Goal: Communication & Community: Answer question/provide support

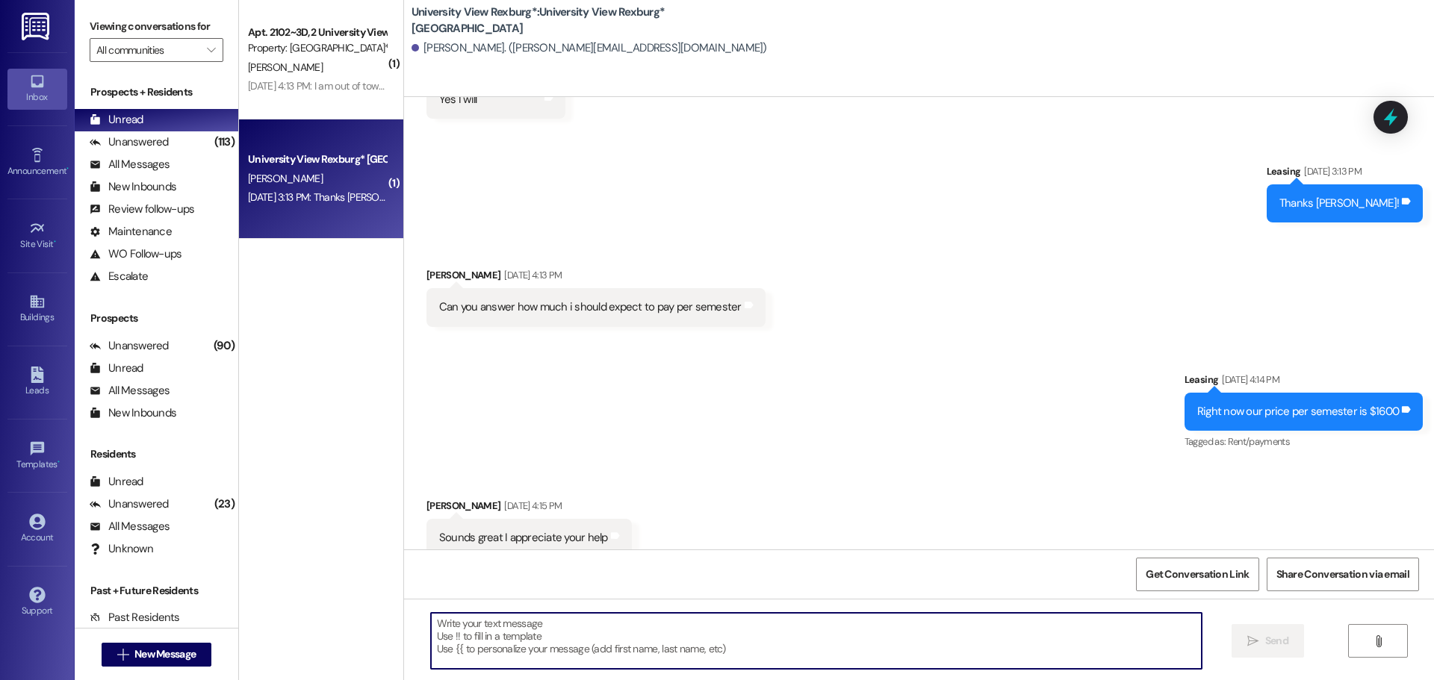
scroll to position [4092, 0]
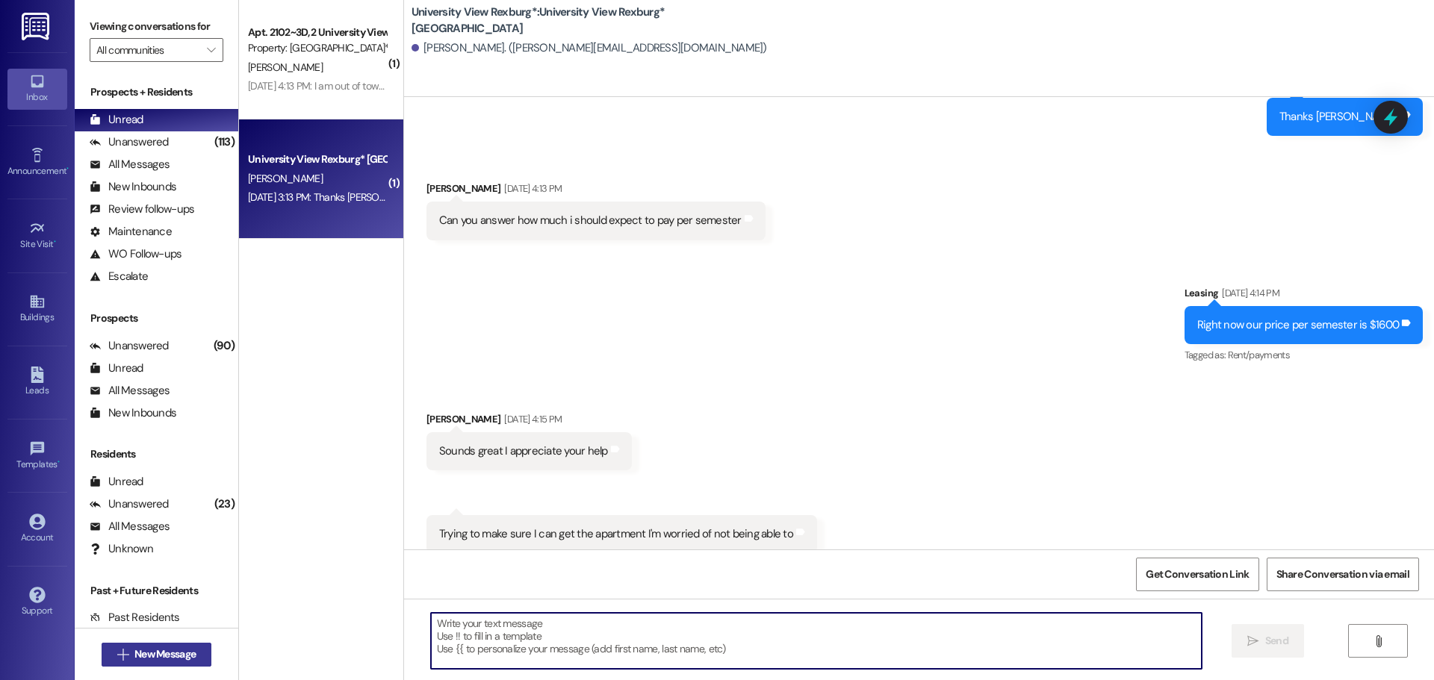
click at [163, 656] on span "New Message" at bounding box center [164, 655] width 61 height 16
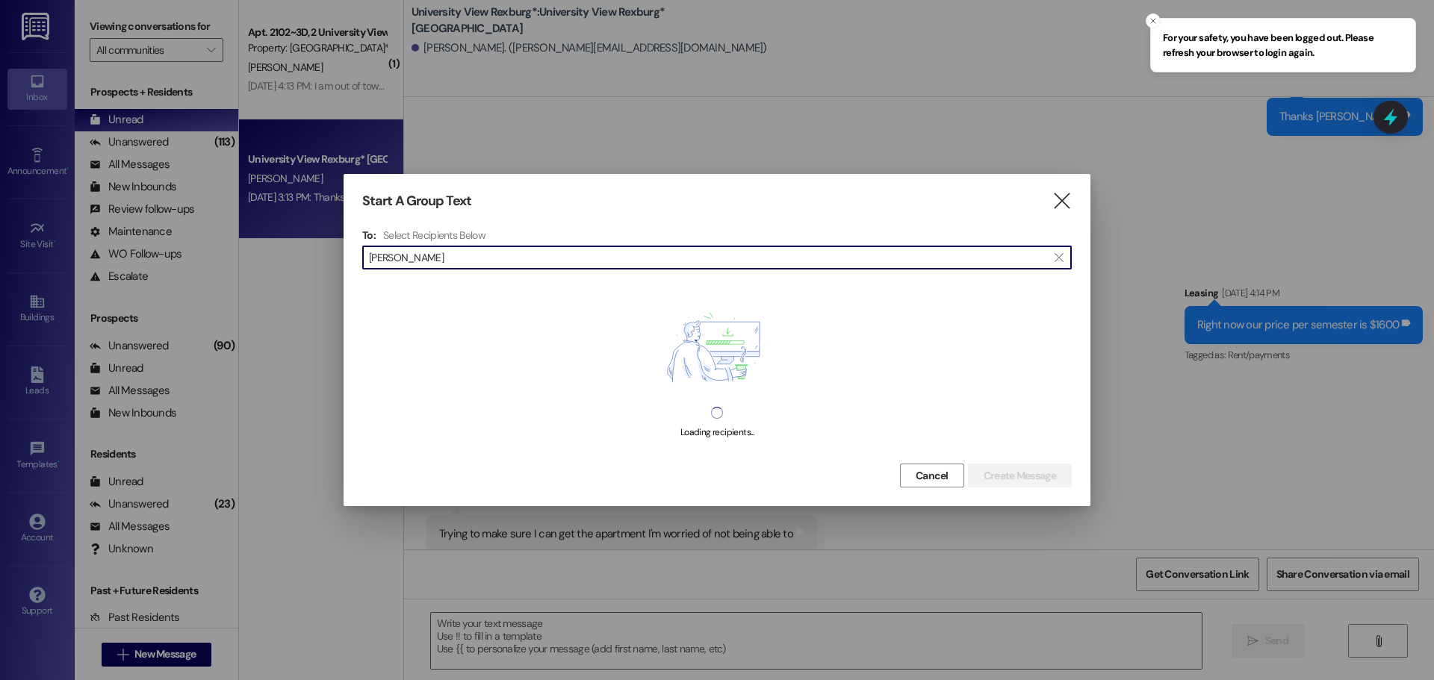
type input "camila izagui"
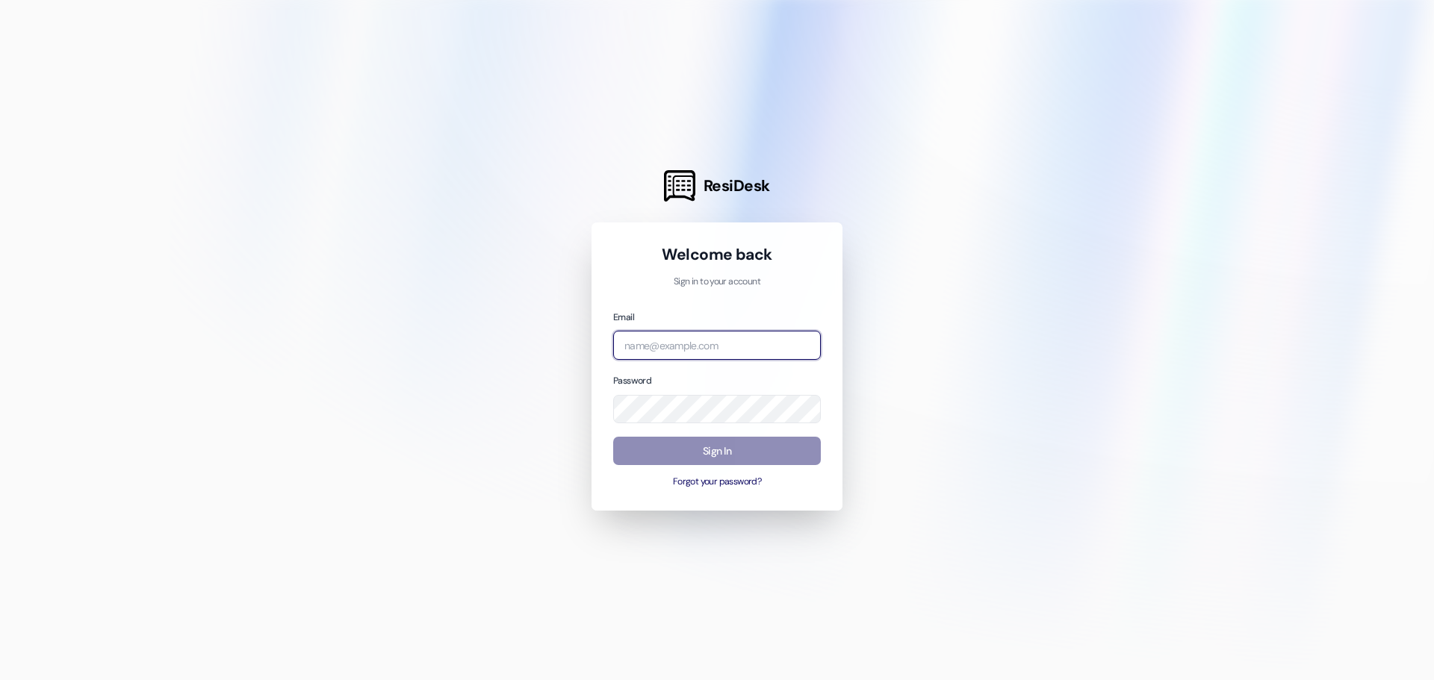
type input "[EMAIL_ADDRESS][DOMAIN_NAME]"
click at [759, 453] on button "Sign In" at bounding box center [717, 451] width 208 height 29
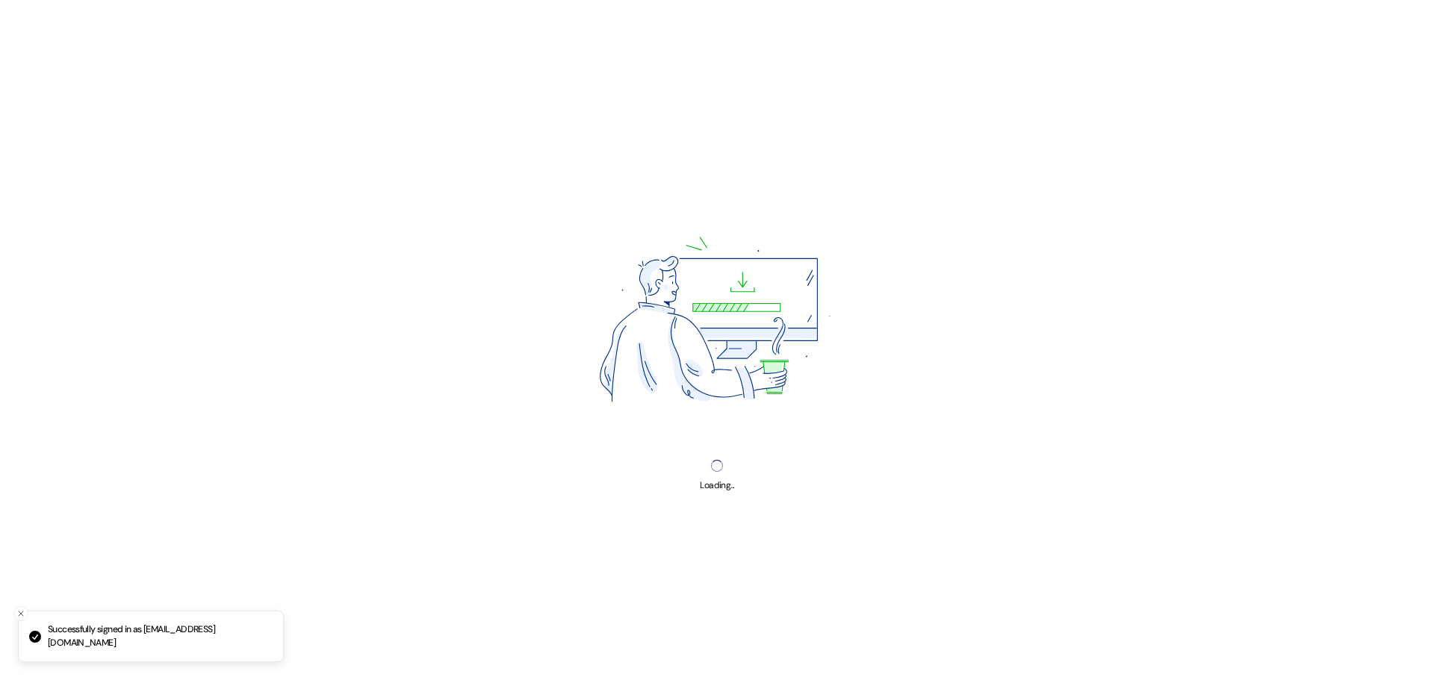
click at [760, 453] on div "Loading..." at bounding box center [717, 340] width 1434 height 680
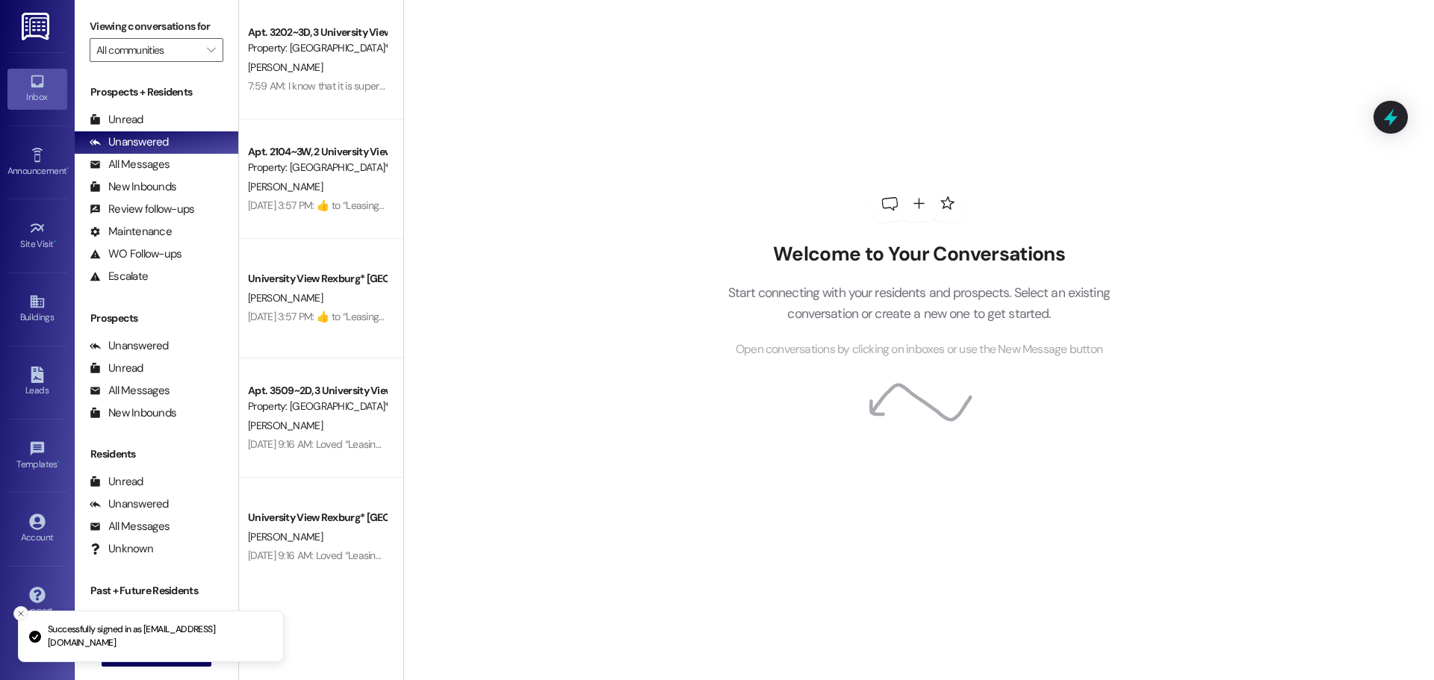
click at [22, 613] on icon "Close toast" at bounding box center [20, 613] width 9 height 9
click at [154, 652] on span "New Message" at bounding box center [164, 655] width 61 height 16
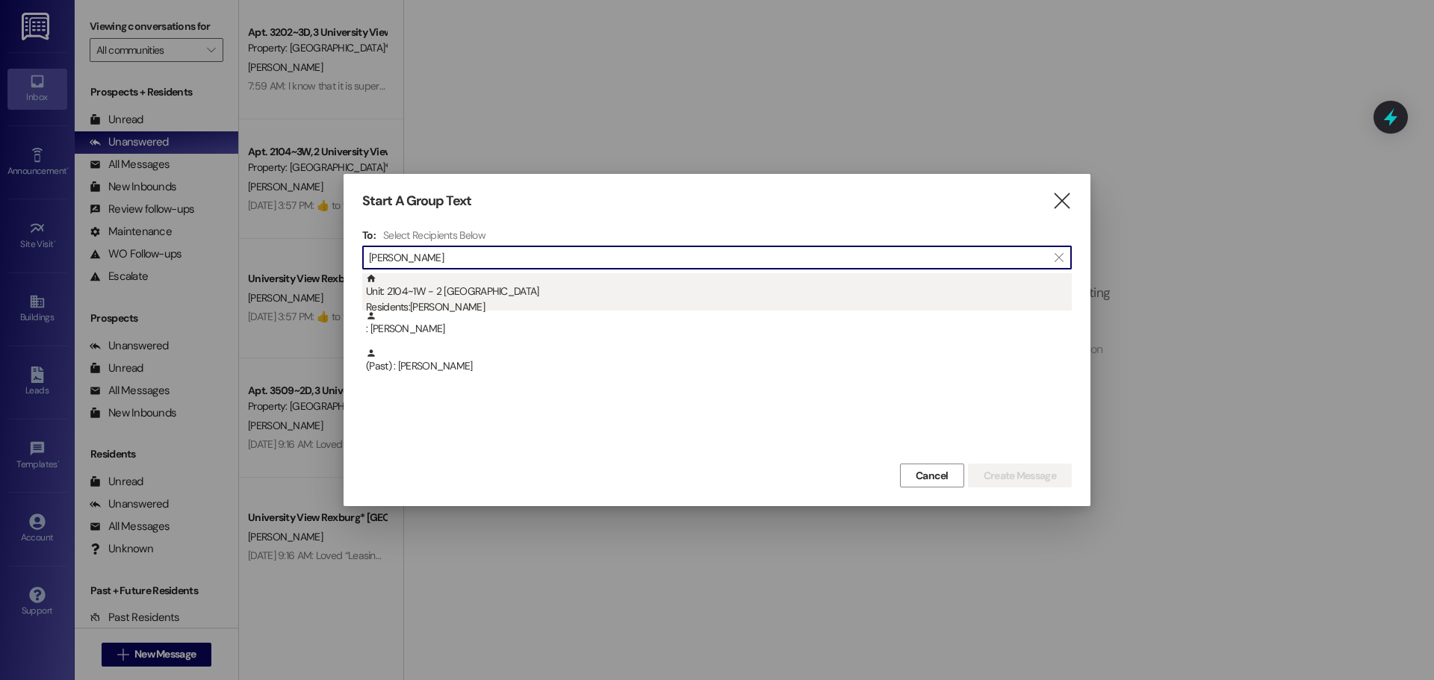
type input "[PERSON_NAME]"
click at [523, 295] on div "Unit: 2104~1W - 2 University View Rexburg Residents: [PERSON_NAME]" at bounding box center [719, 294] width 706 height 43
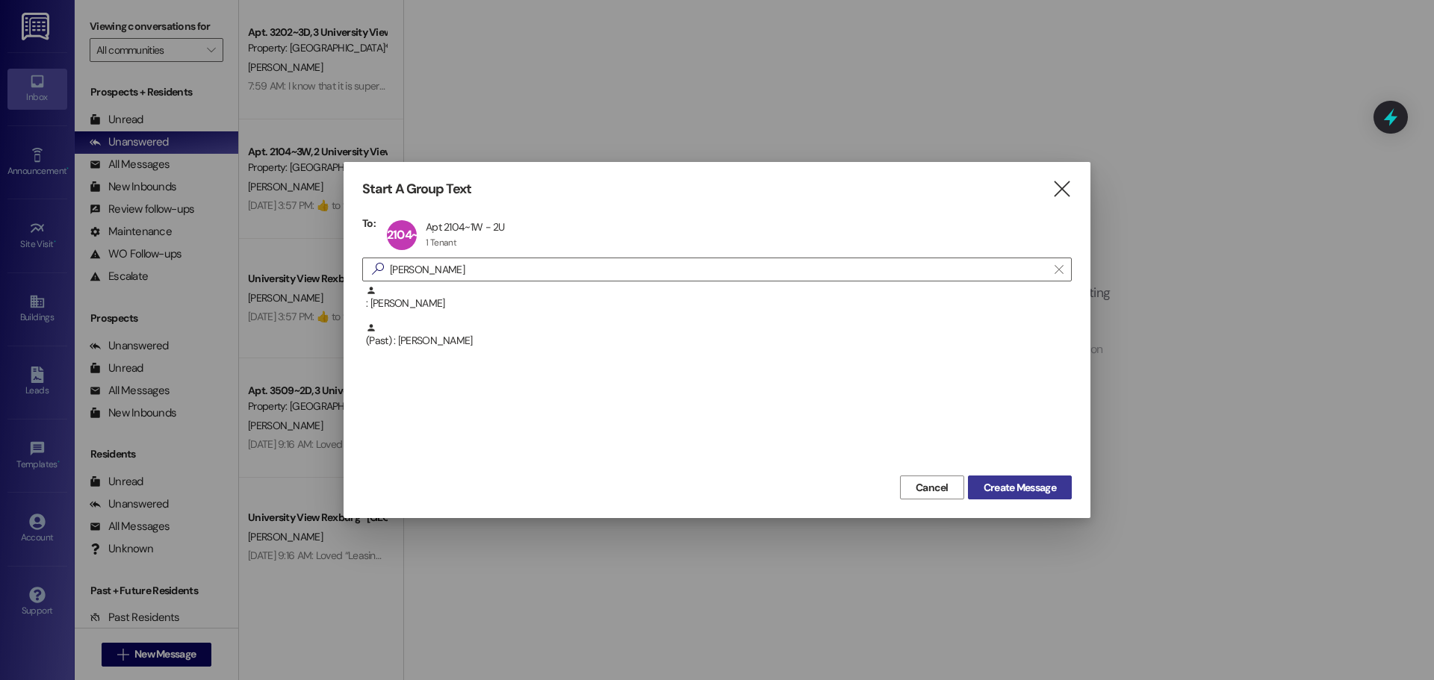
click at [1023, 491] on span "Create Message" at bounding box center [1019, 488] width 72 height 16
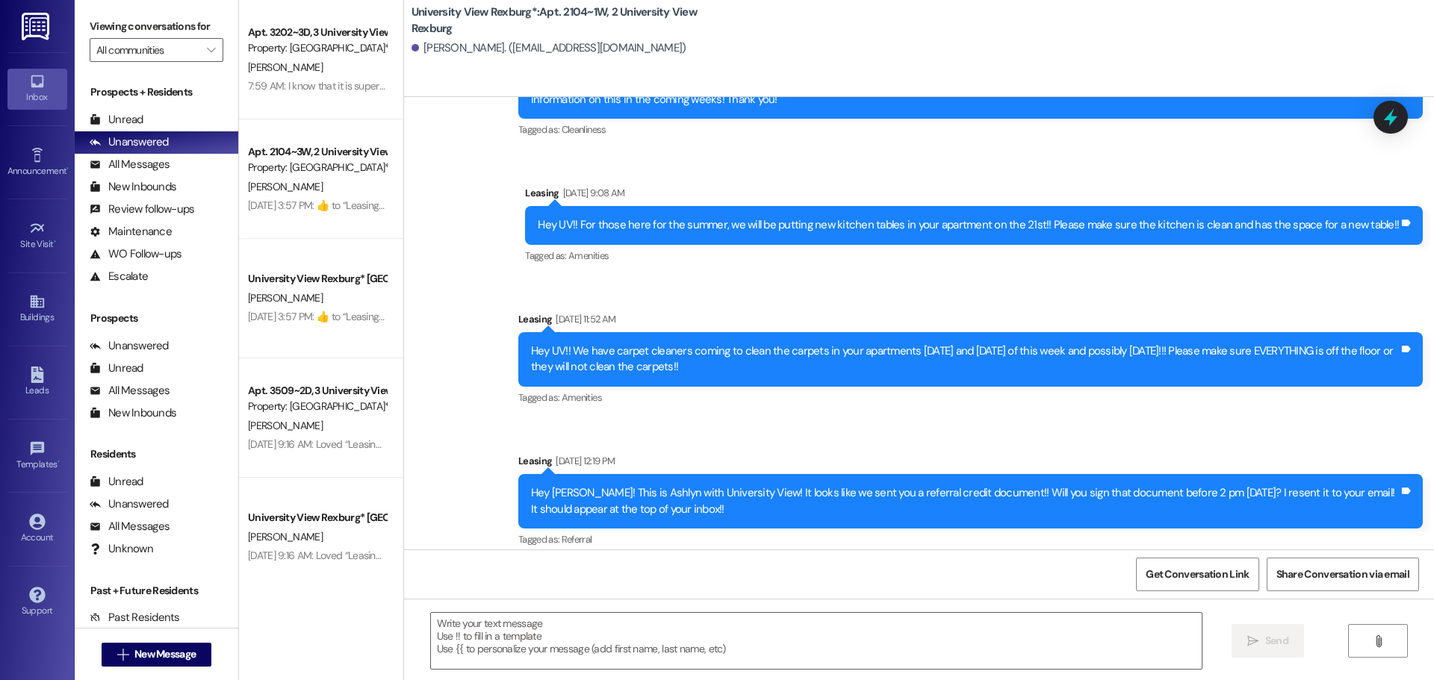
scroll to position [69210, 0]
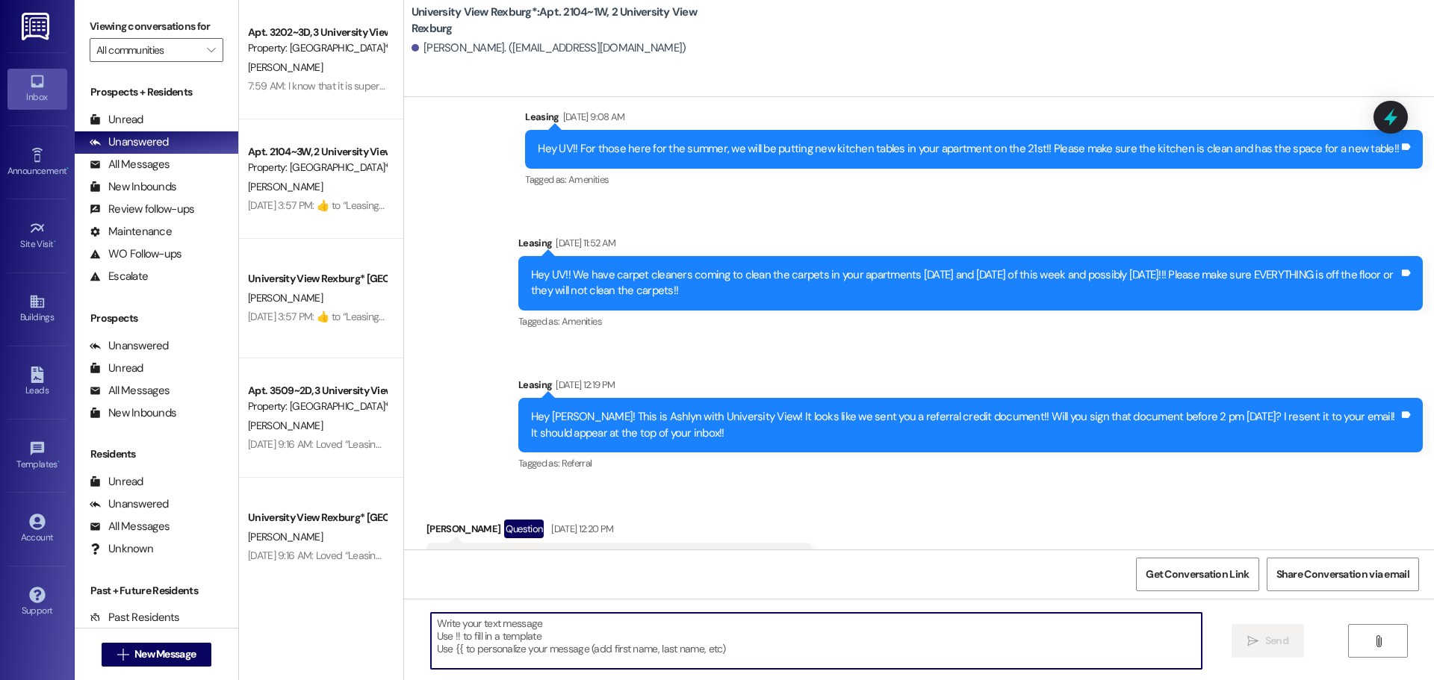
click at [623, 615] on textarea at bounding box center [816, 641] width 771 height 56
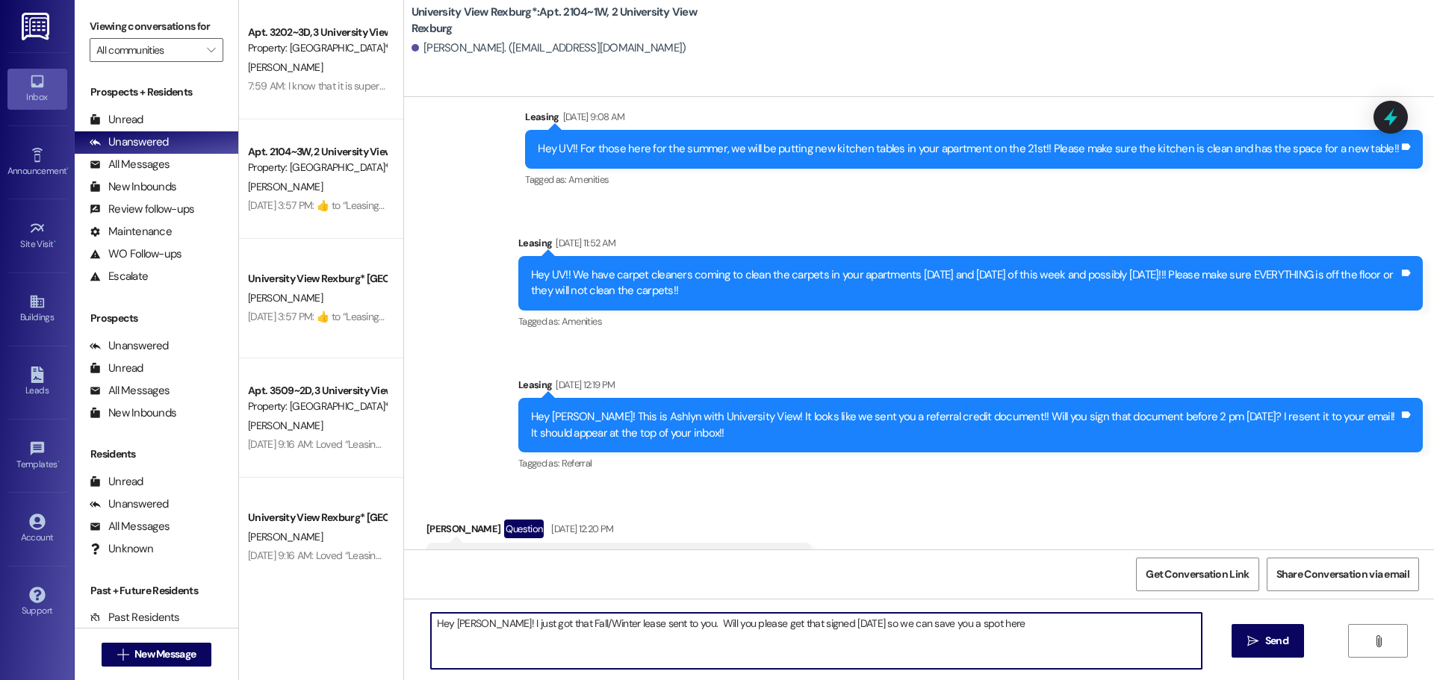
click at [989, 635] on textarea "Hey [PERSON_NAME]! I just got that Fall/Winter lease sent to you. Will you plea…" at bounding box center [816, 641] width 771 height 56
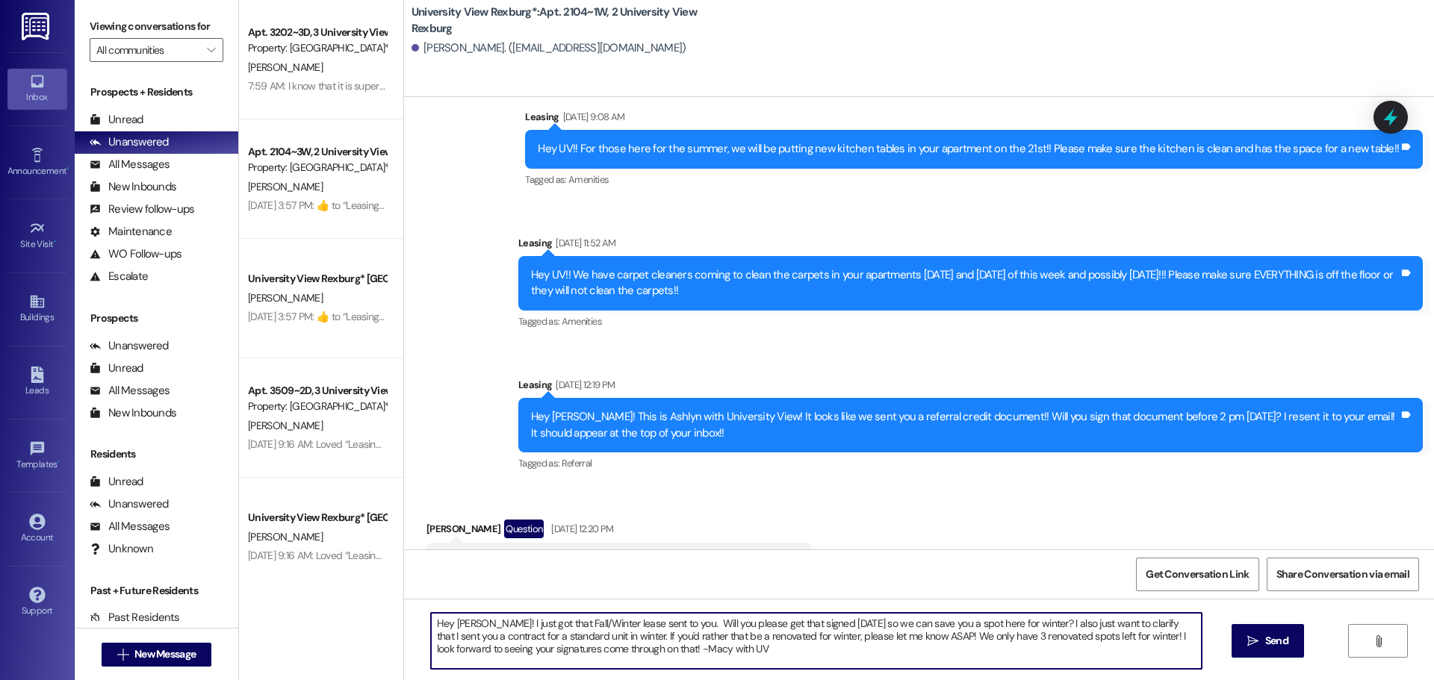
click at [824, 616] on textarea "Hey [PERSON_NAME]! I just got that Fall/Winter lease sent to you. Will you plea…" at bounding box center [816, 641] width 771 height 56
click at [839, 623] on textarea "Hey [PERSON_NAME]! I just got that Fall/Winter lease sent to you. Will you plea…" at bounding box center [816, 641] width 771 height 56
drag, startPoint x: 848, startPoint y: 652, endPoint x: 385, endPoint y: 592, distance: 466.1
click at [385, 593] on div "Apt. 3202~3D, 3 [GEOGRAPHIC_DATA] Property: University View Rexburg* [PERSON_NA…" at bounding box center [836, 340] width 1195 height 680
type textarea "Hey [PERSON_NAME]! I just got that Fall/Winter lease sent to you. Will you plea…"
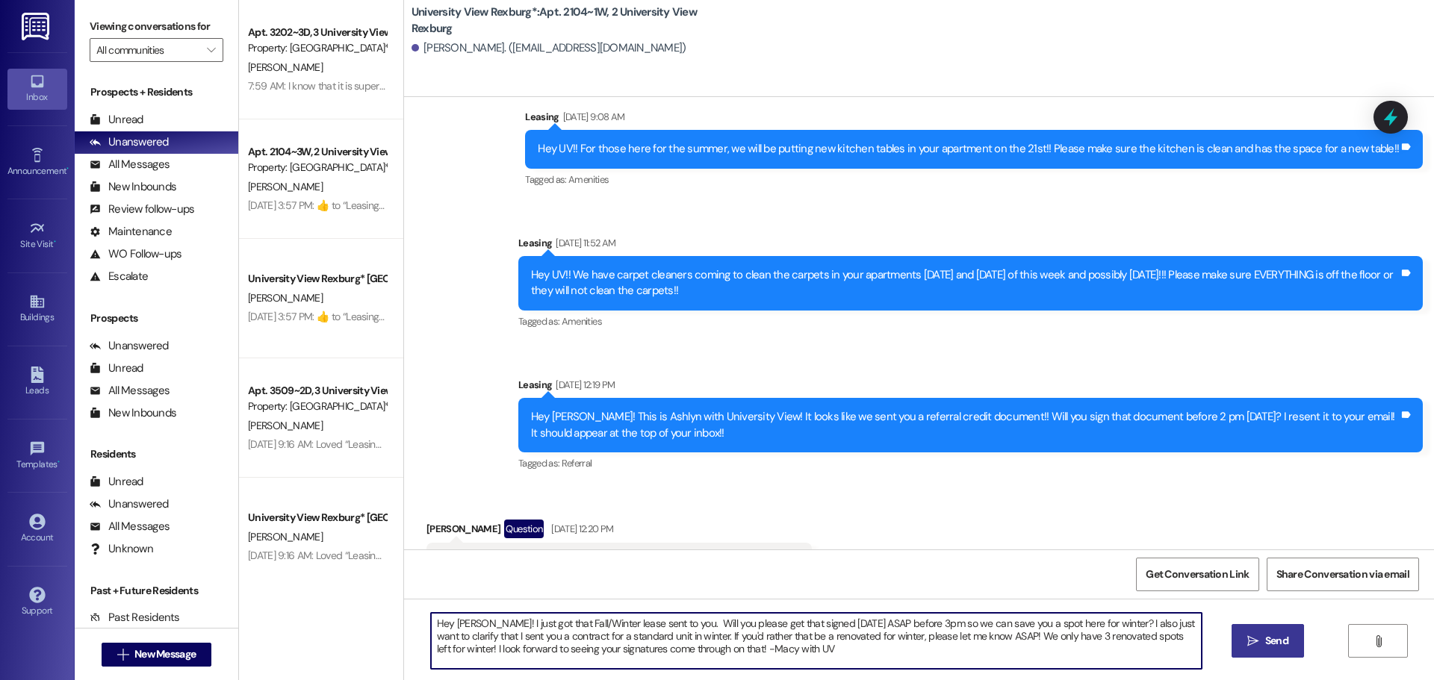
click at [1258, 642] on span " Send" at bounding box center [1267, 641] width 47 height 16
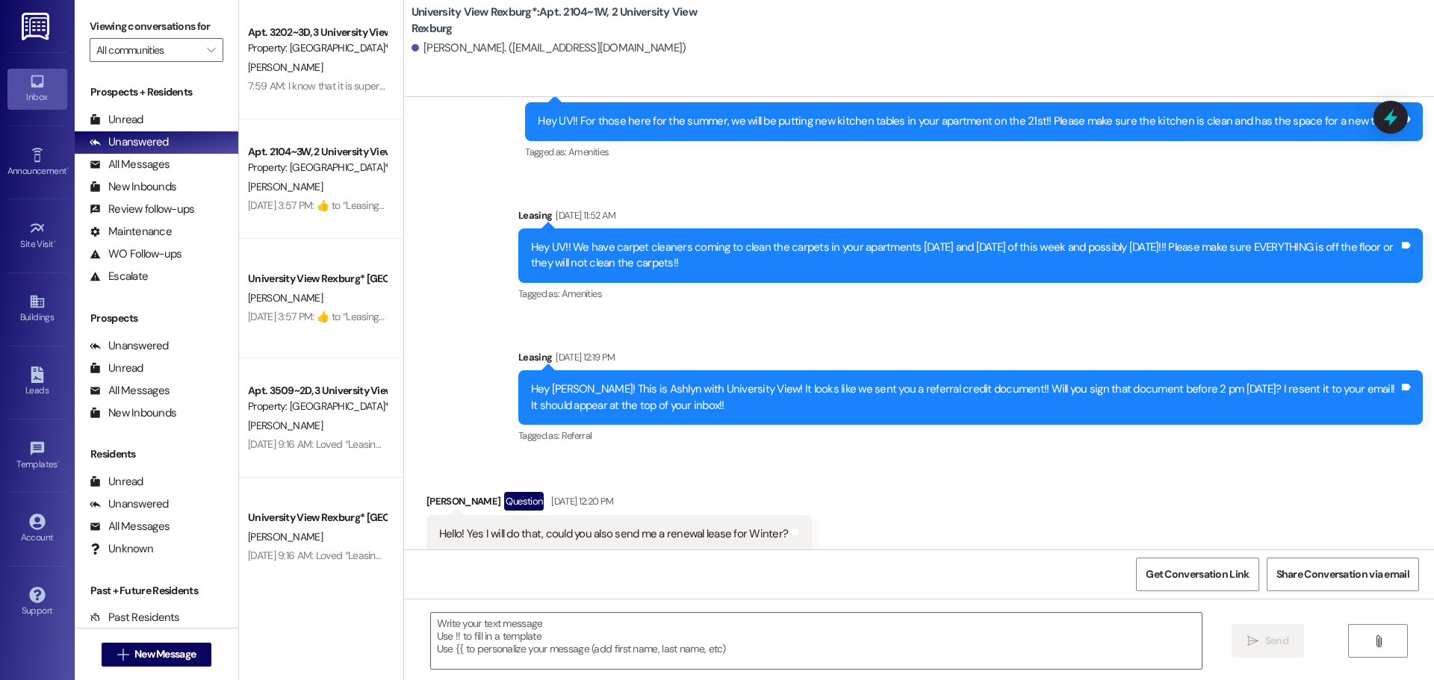
scroll to position [69346, 0]
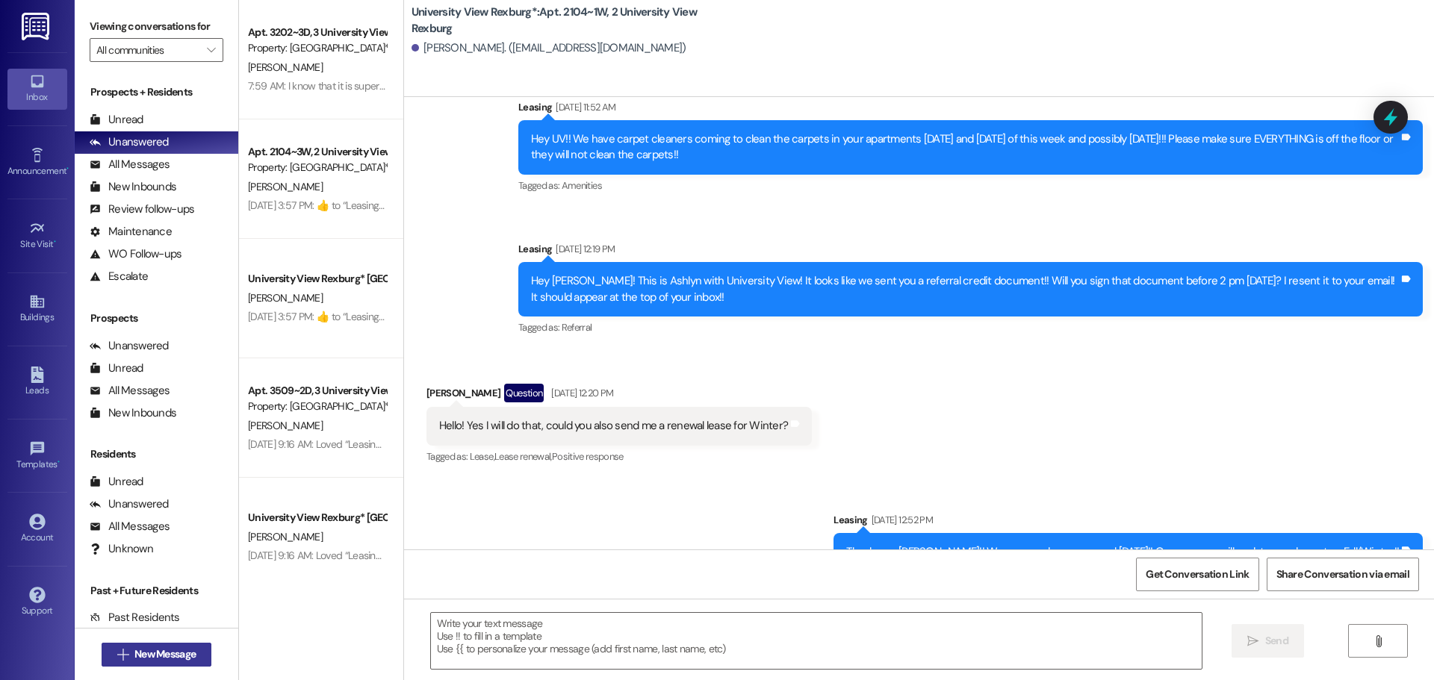
click at [191, 657] on span "New Message" at bounding box center [164, 655] width 61 height 16
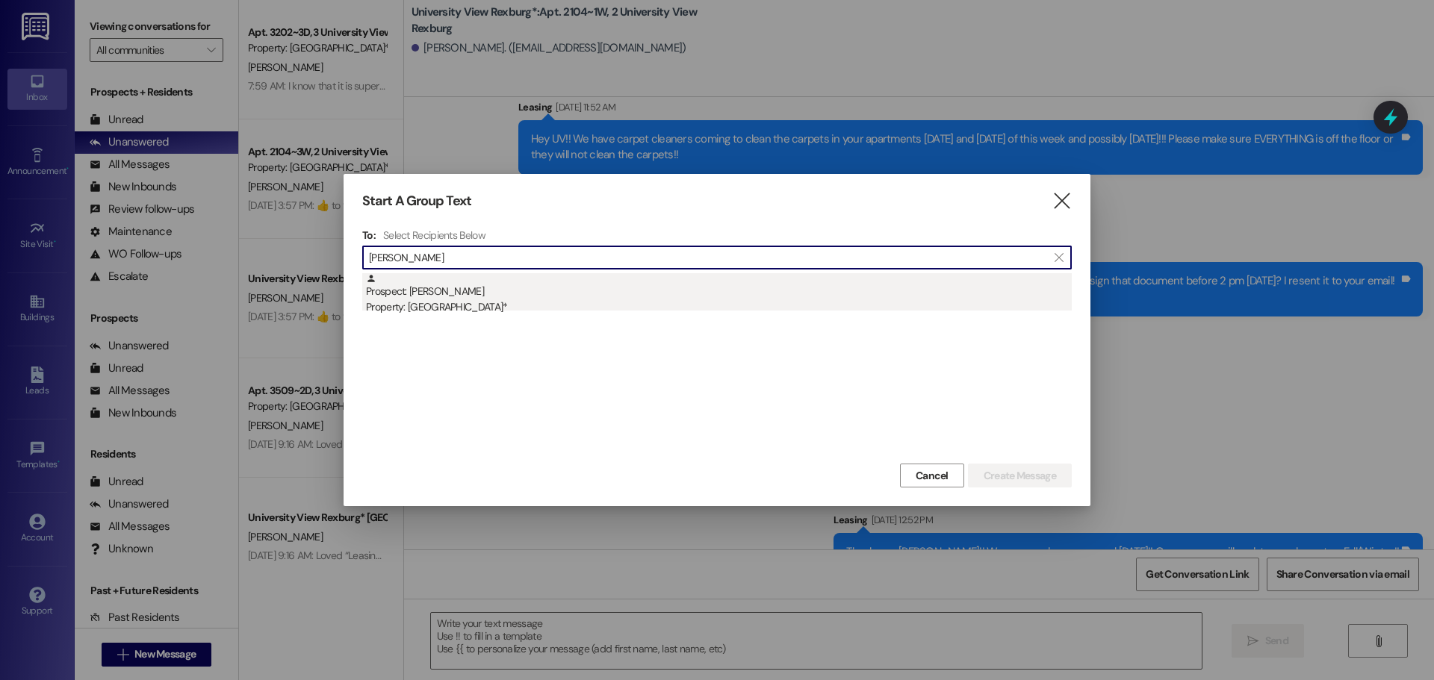
type input "[PERSON_NAME]"
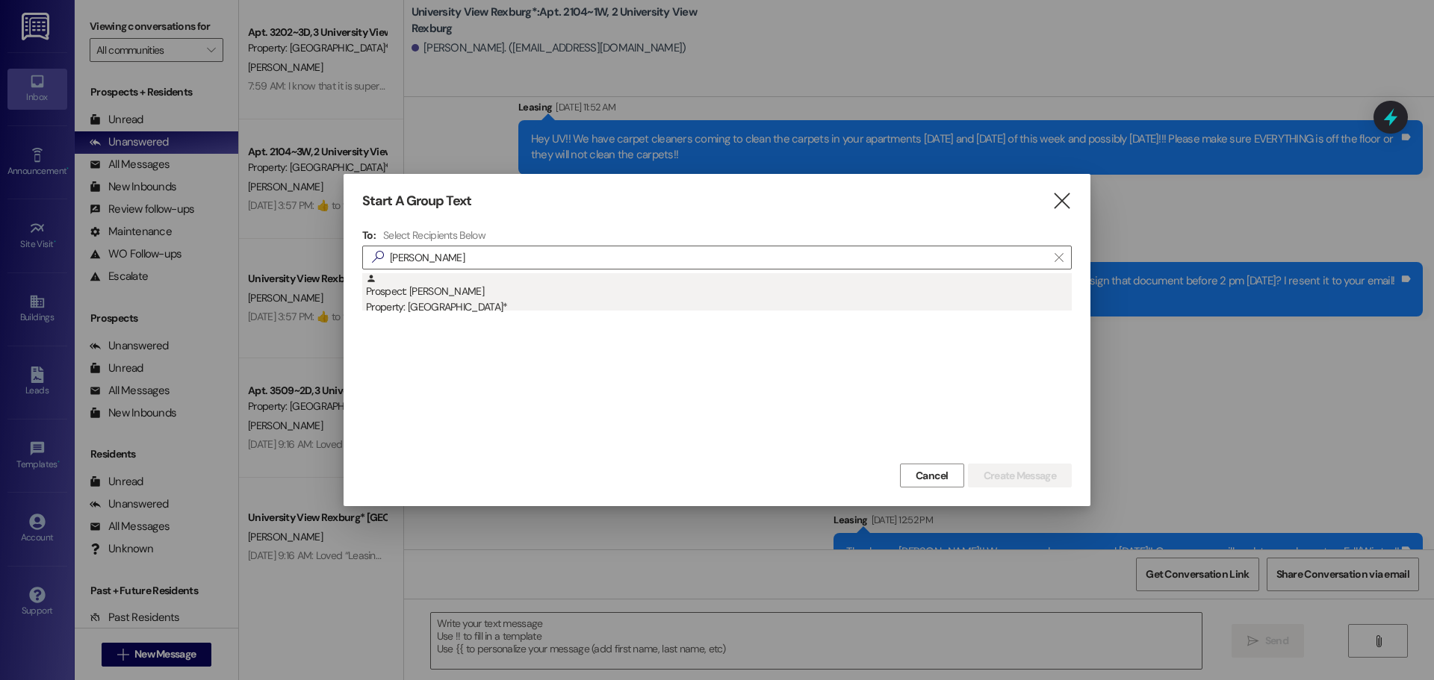
click at [618, 305] on div "Property: [GEOGRAPHIC_DATA]*" at bounding box center [719, 307] width 706 height 16
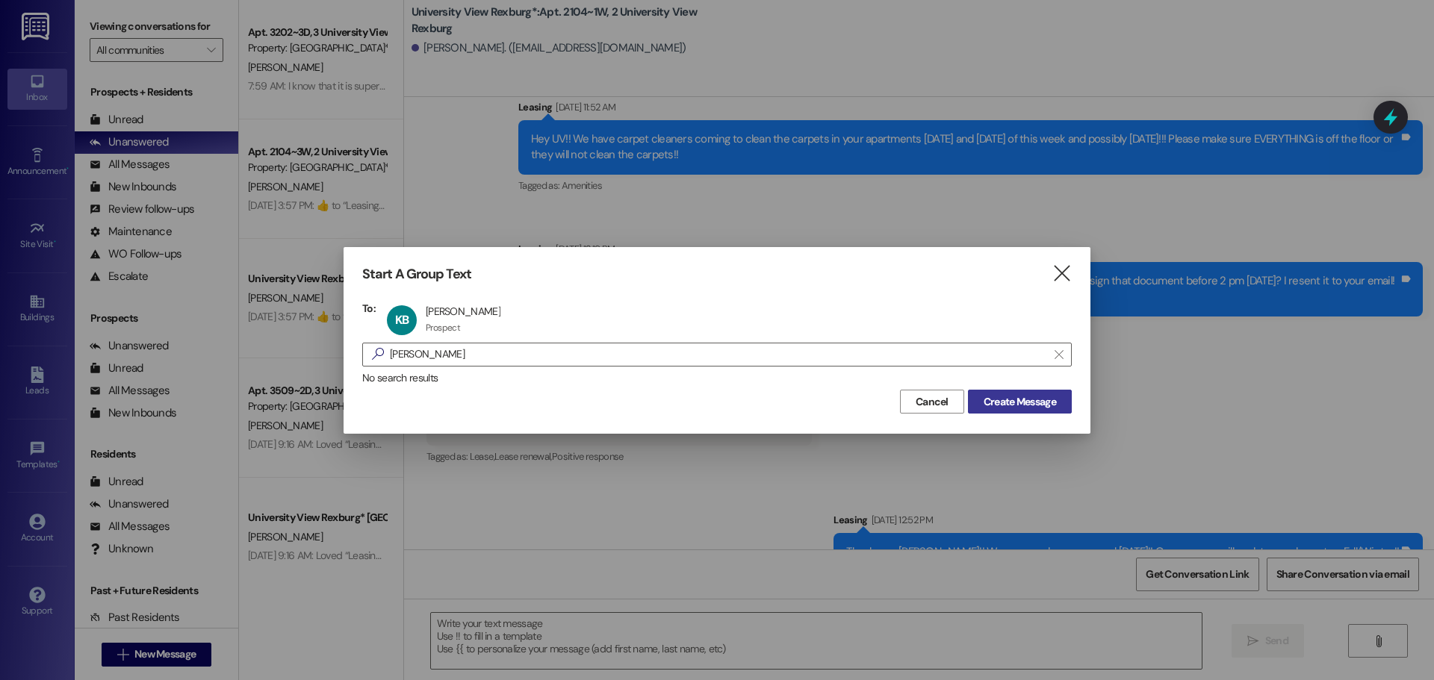
click at [1019, 401] on span "Create Message" at bounding box center [1019, 402] width 72 height 16
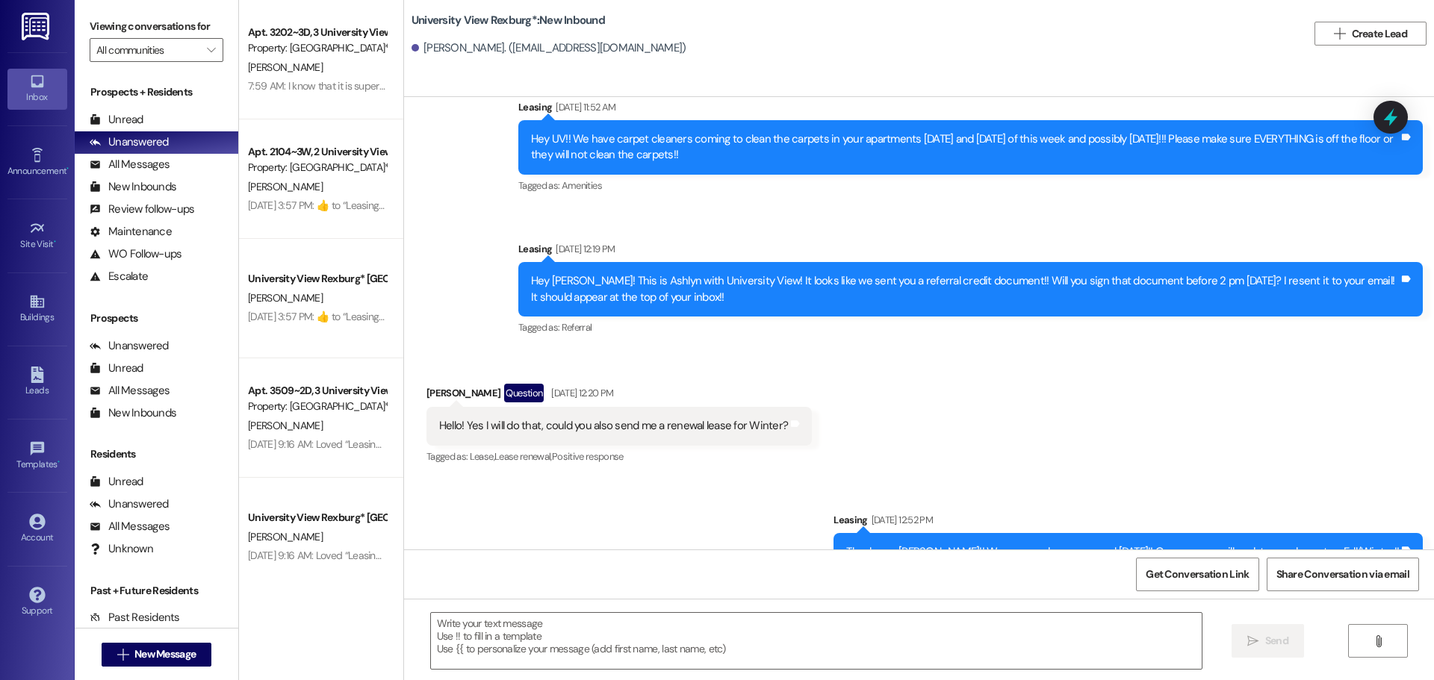
scroll to position [1621, 0]
